Goal: Information Seeking & Learning: Learn about a topic

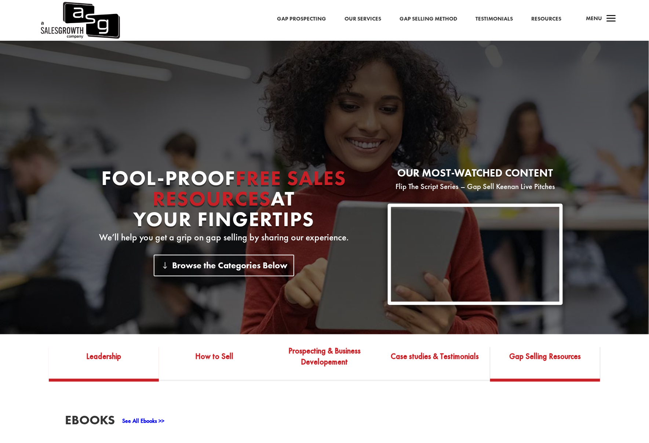
click at [538, 363] on link "Gap Selling Resources" at bounding box center [545, 361] width 110 height 34
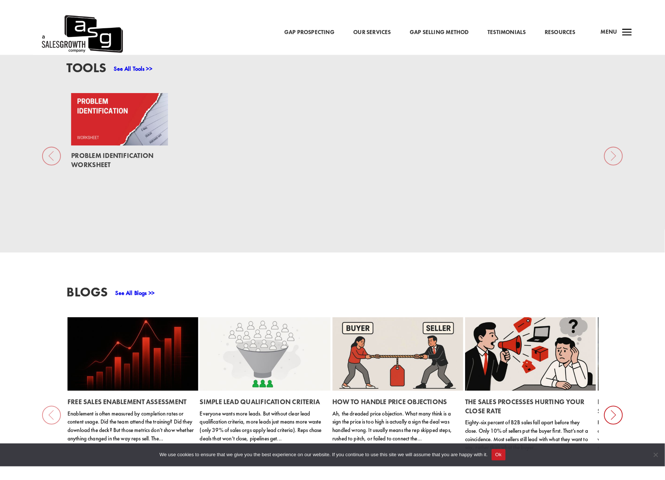
scroll to position [615, 0]
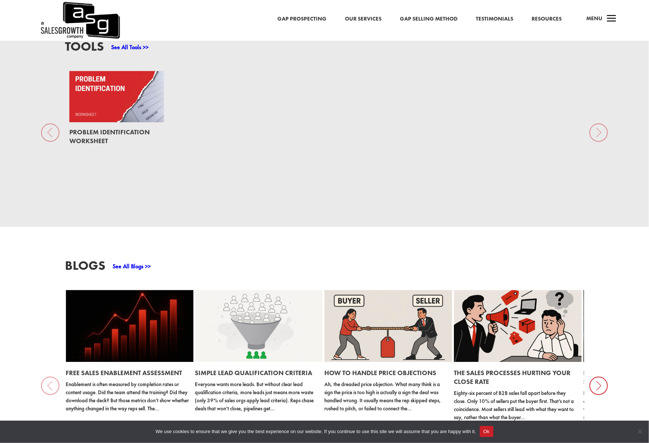
click at [133, 269] on link "See All Blogs >>" at bounding box center [132, 266] width 38 height 8
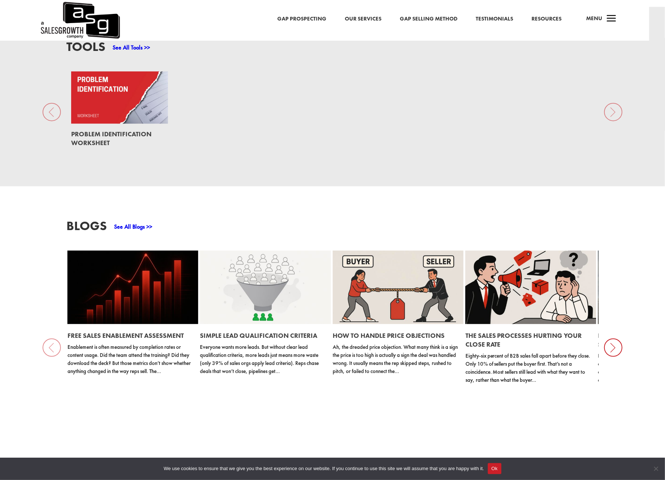
scroll to position [616, 0]
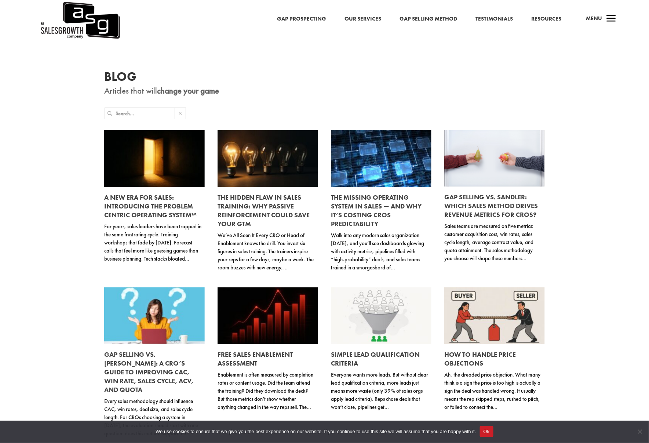
click at [541, 15] on link "Resources" at bounding box center [546, 19] width 30 height 10
